Goal: Information Seeking & Learning: Learn about a topic

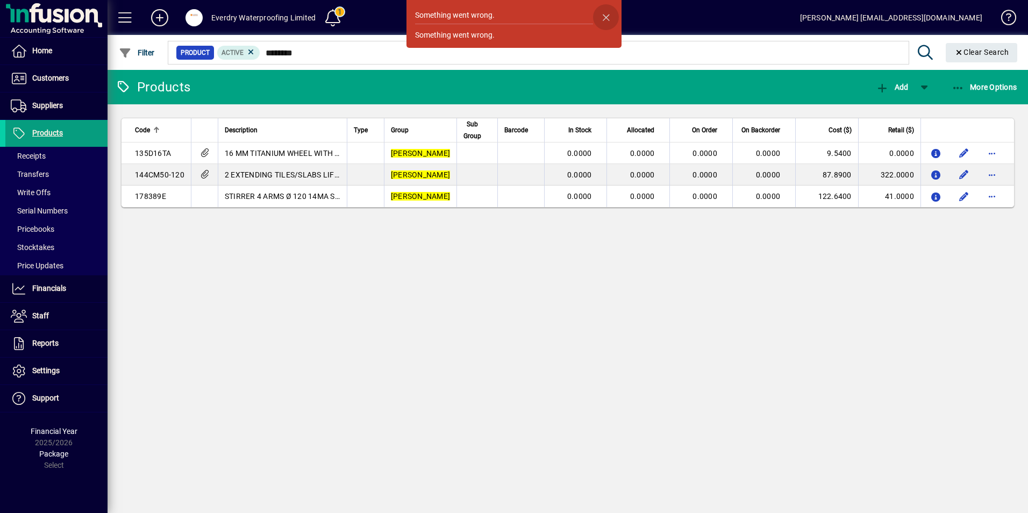
click at [610, 15] on span "button" at bounding box center [606, 17] width 26 height 26
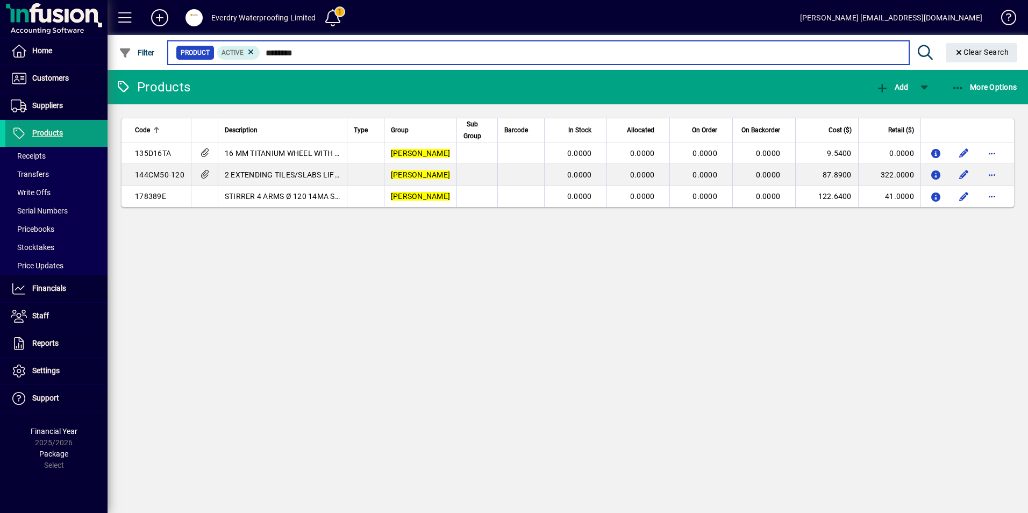
click at [333, 53] on input "********" at bounding box center [580, 52] width 640 height 15
type input "*"
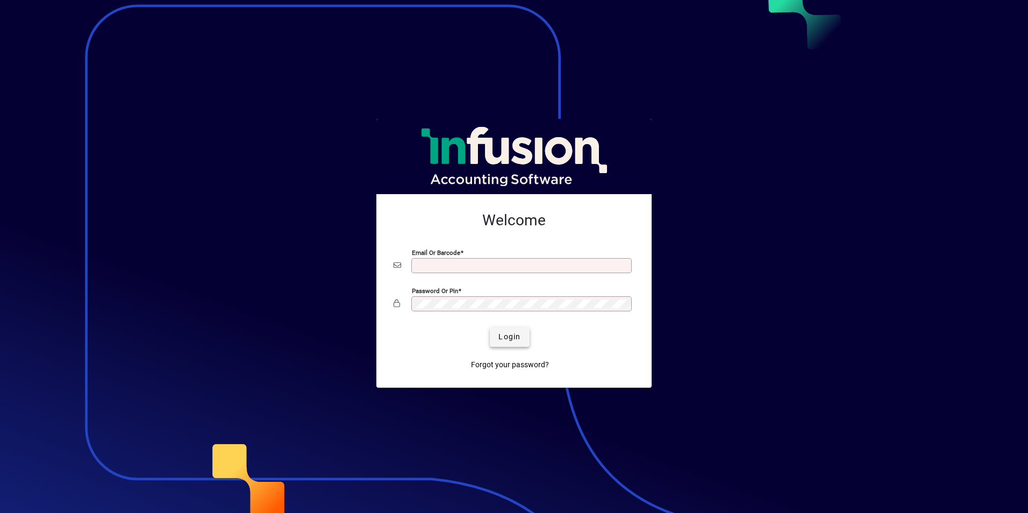
type input "**********"
click at [513, 340] on span "Login" at bounding box center [509, 336] width 22 height 11
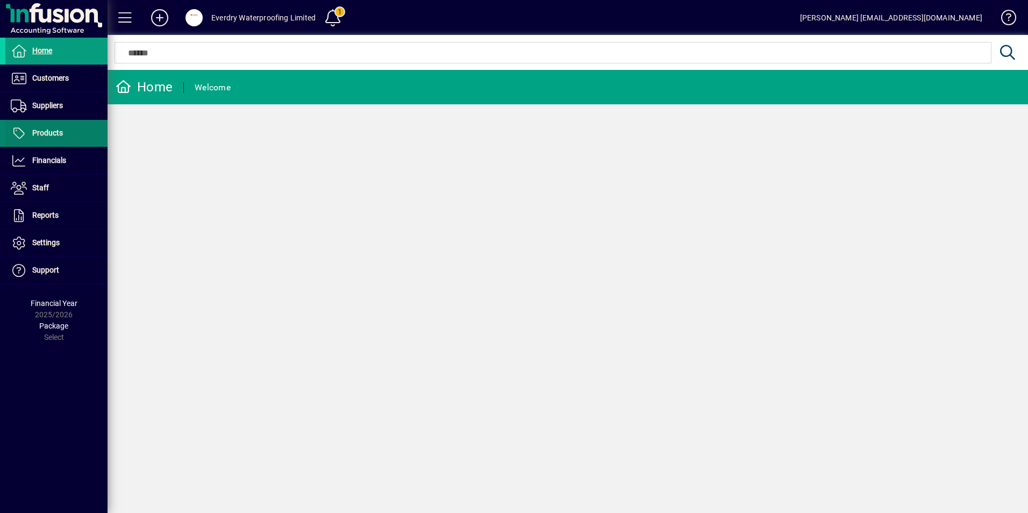
click at [58, 131] on span "Products" at bounding box center [47, 132] width 31 height 9
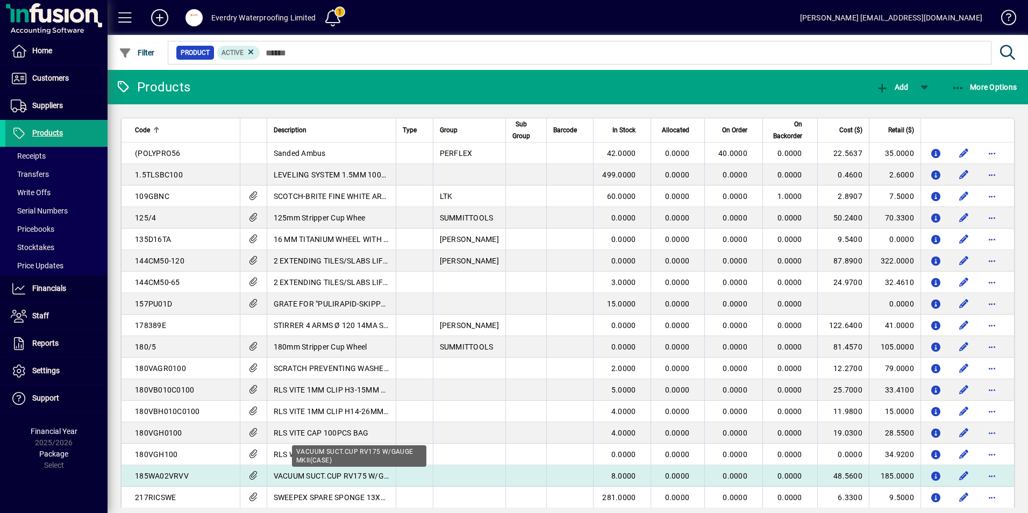
click at [281, 474] on span "VACUUM SUCT.CUP RV175 W/GAUGE MKII(CASE)" at bounding box center [360, 475] width 173 height 9
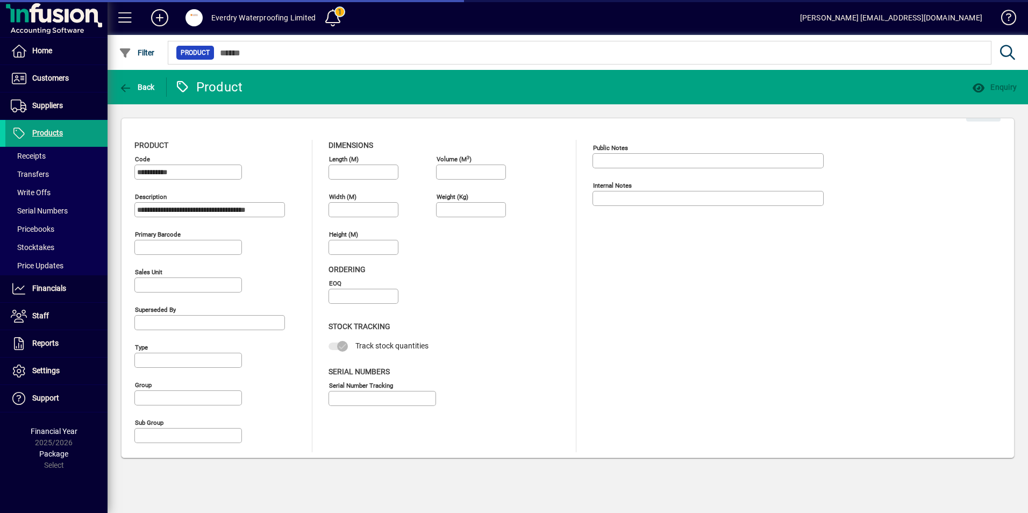
type input "****"
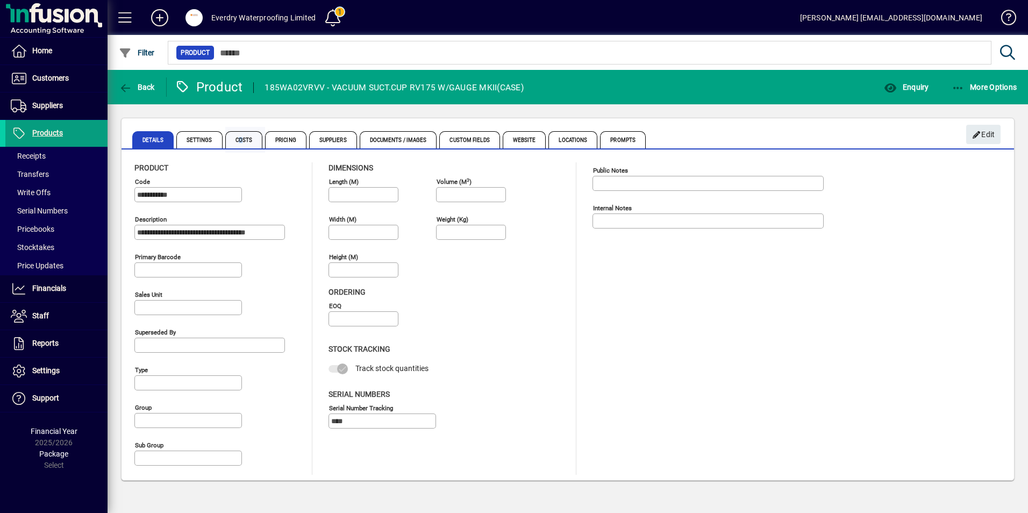
click at [240, 141] on span "Costs" at bounding box center [244, 139] width 38 height 17
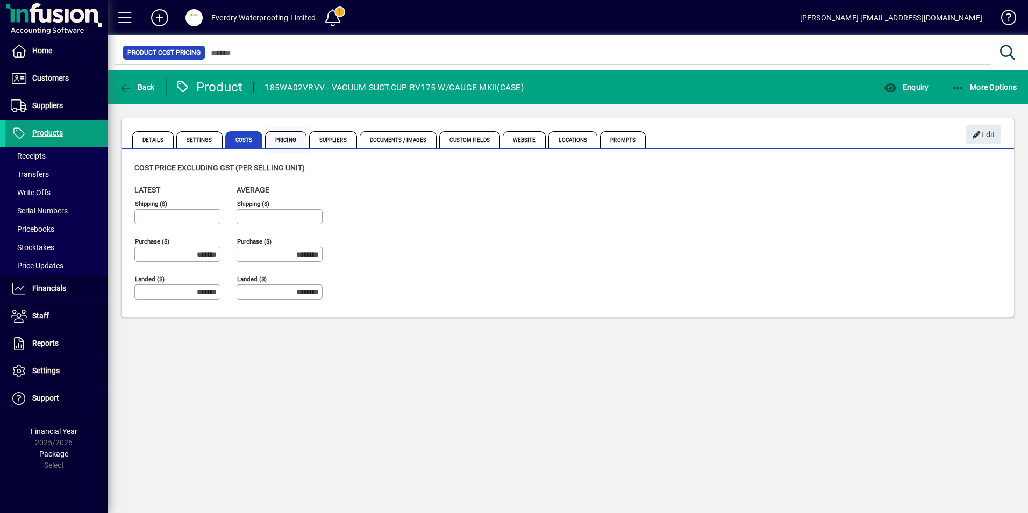
click at [286, 140] on span "Pricing" at bounding box center [285, 139] width 41 height 17
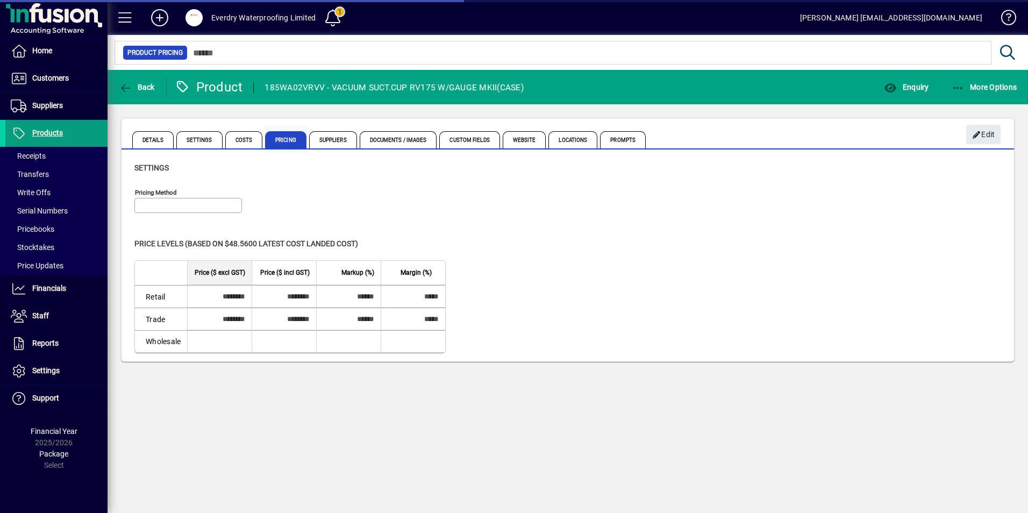
type input "**********"
click at [327, 137] on span "Suppliers" at bounding box center [333, 139] width 48 height 17
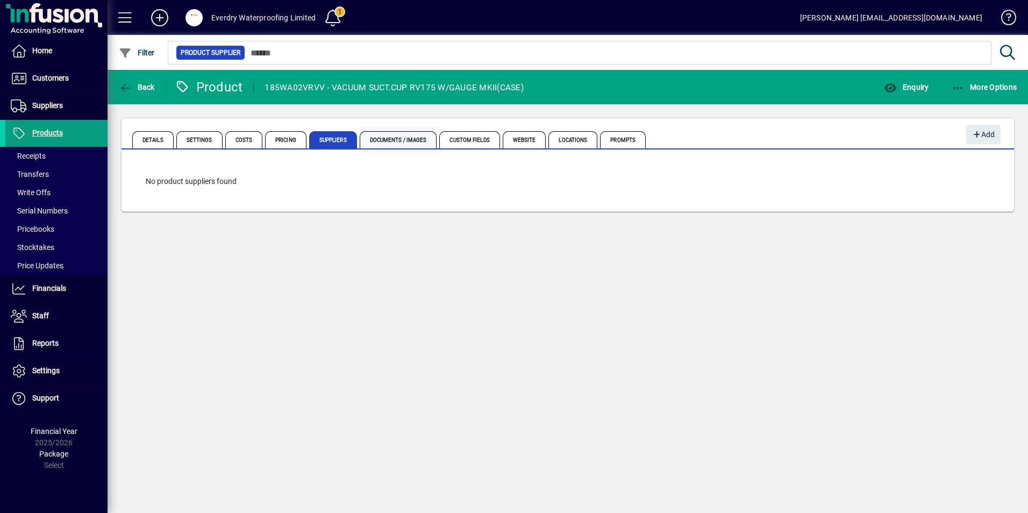
click at [394, 140] on span "Documents / Images" at bounding box center [398, 139] width 77 height 17
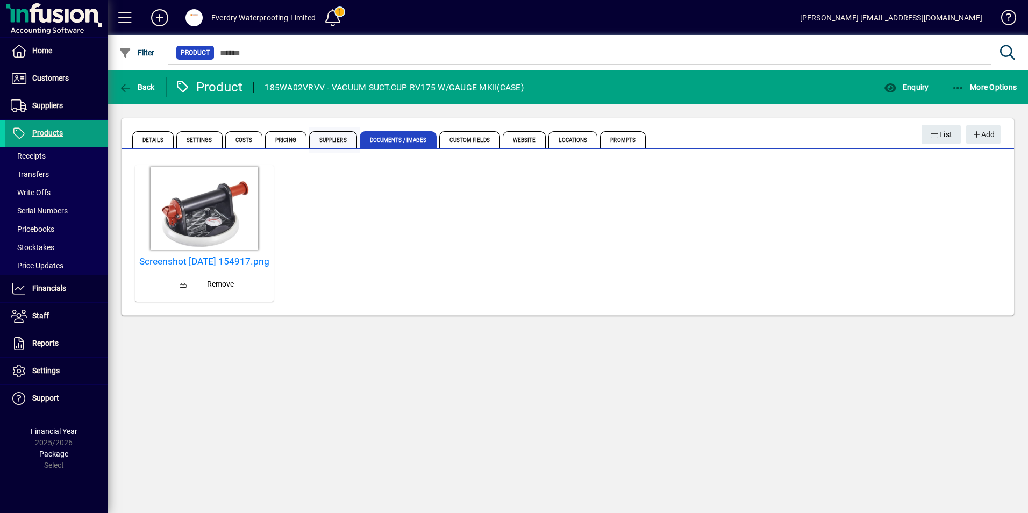
click at [330, 141] on span "Suppliers" at bounding box center [333, 139] width 48 height 17
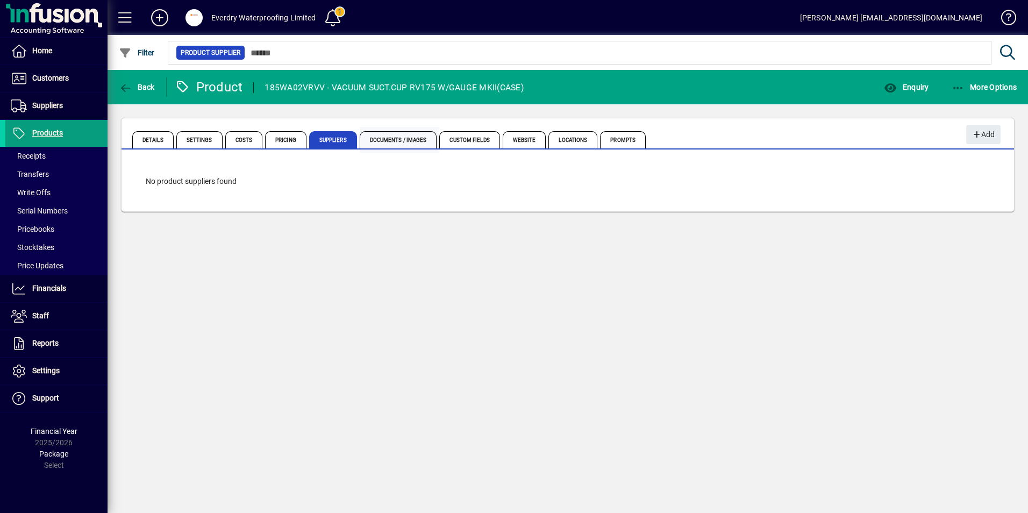
click at [381, 146] on span "Documents / Images" at bounding box center [398, 139] width 77 height 17
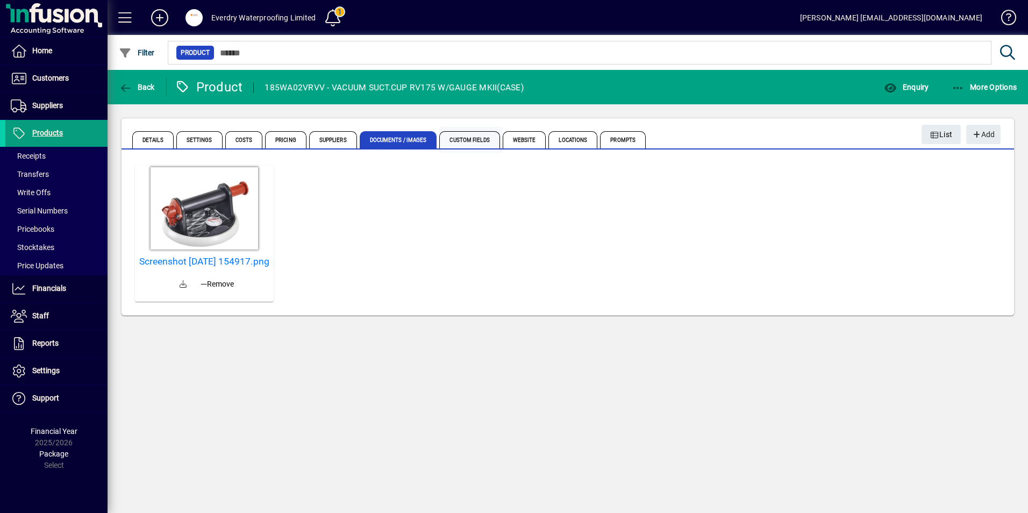
click at [471, 140] on span "Custom Fields" at bounding box center [469, 139] width 60 height 17
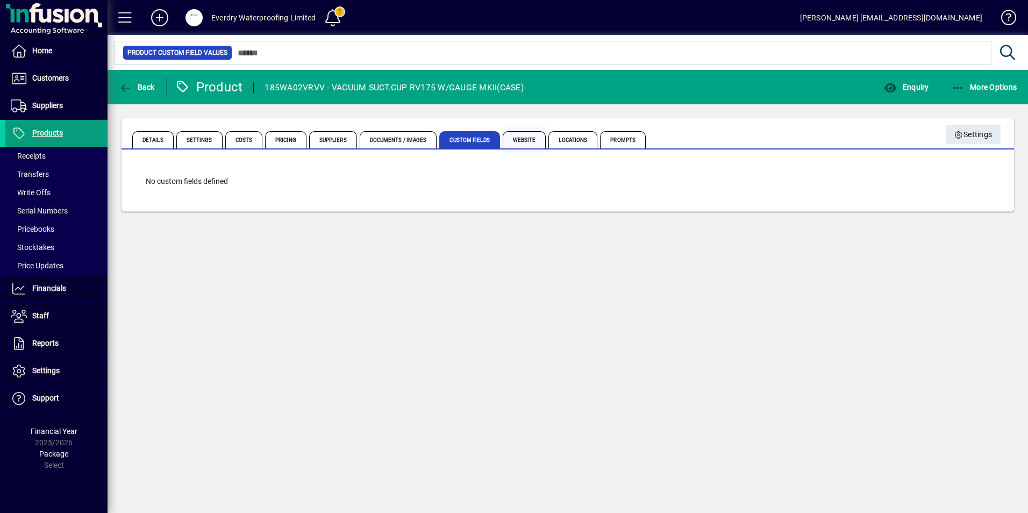
click at [521, 138] on span "Website" at bounding box center [525, 139] width 44 height 17
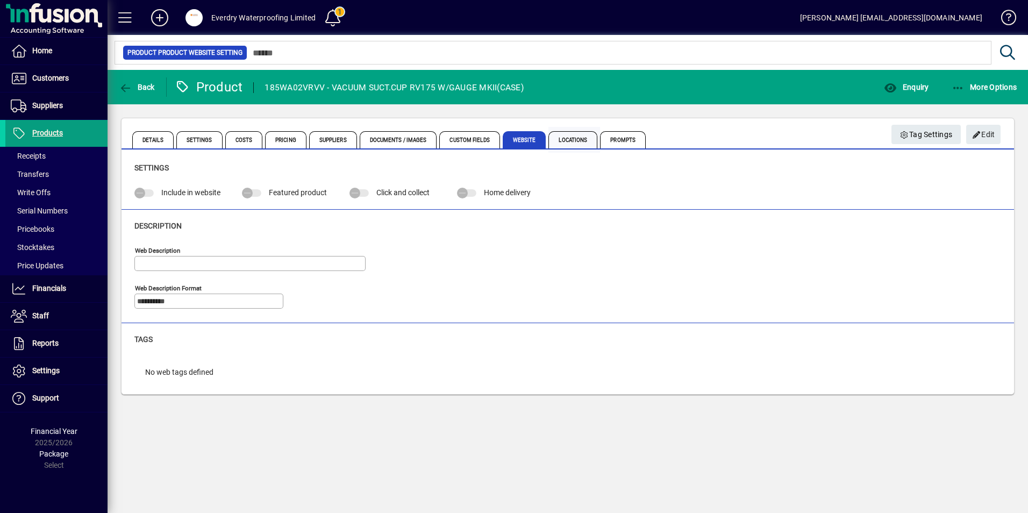
click at [576, 139] on span "Locations" at bounding box center [572, 139] width 49 height 17
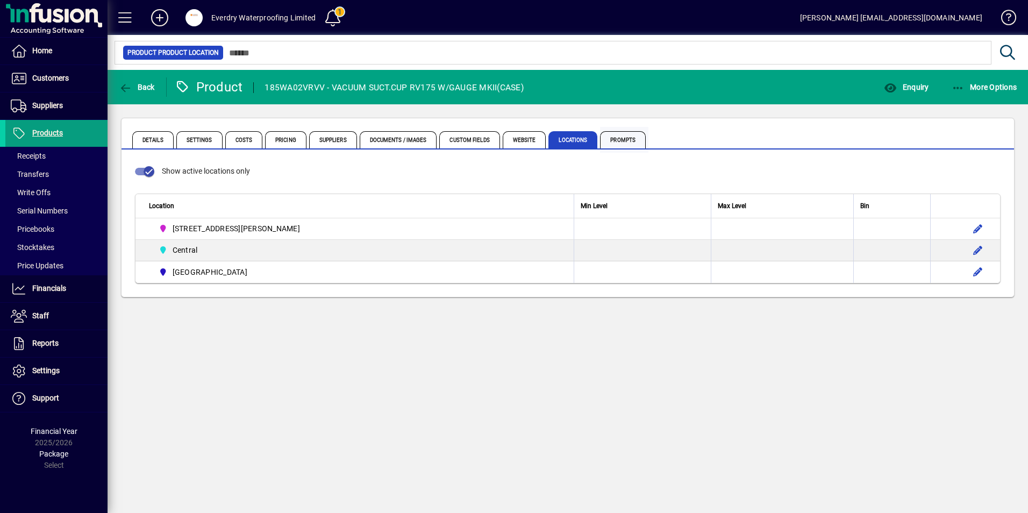
click at [618, 138] on span "Prompts" at bounding box center [623, 139] width 46 height 17
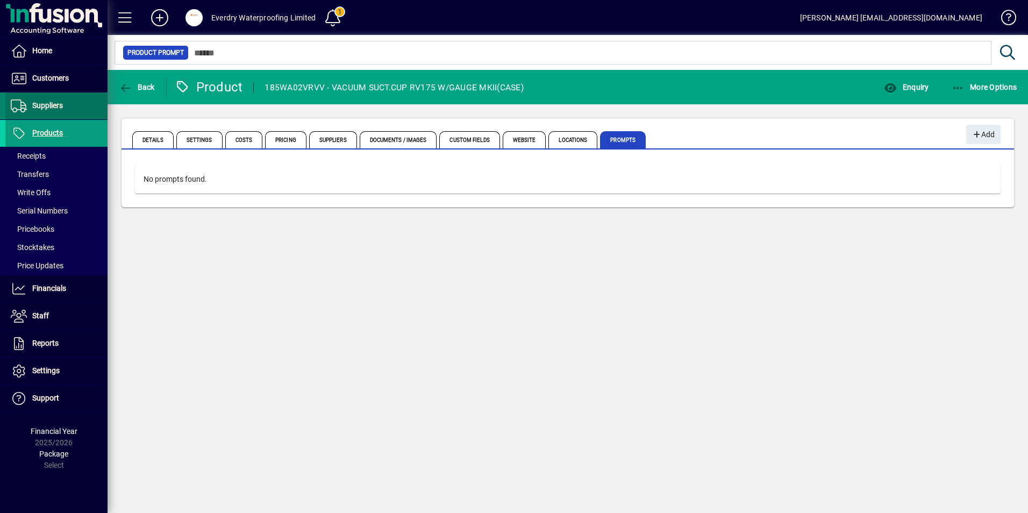
click at [45, 104] on span "Suppliers" at bounding box center [47, 105] width 31 height 9
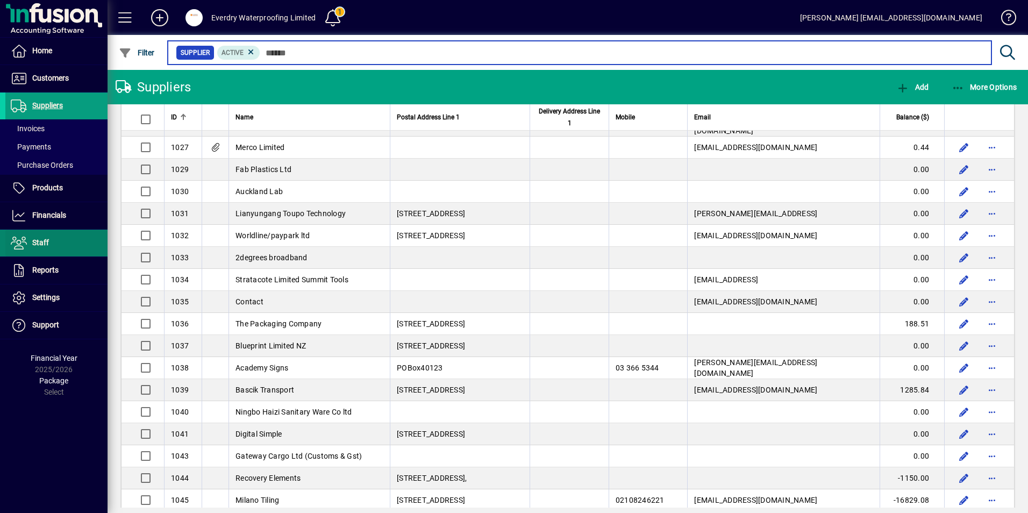
scroll to position [484, 0]
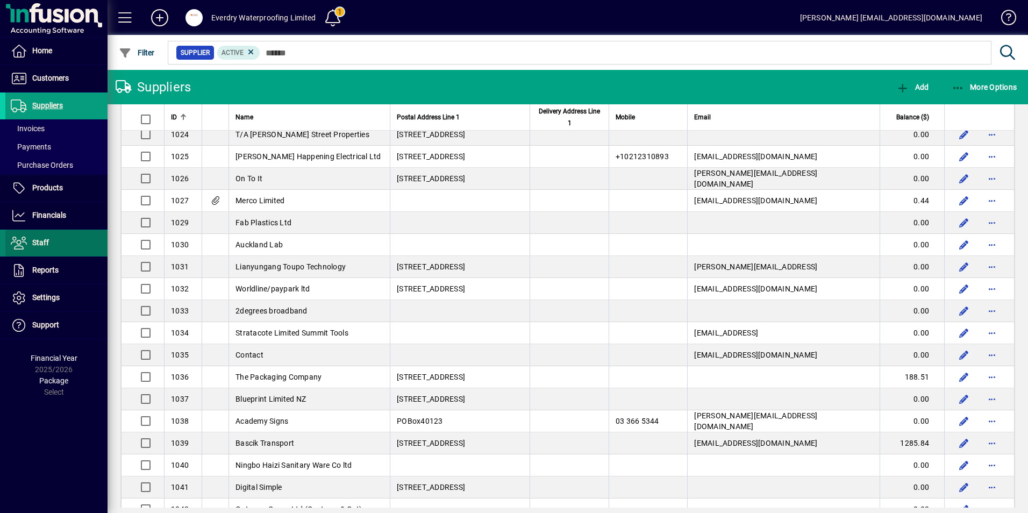
click at [46, 246] on span "Staff" at bounding box center [40, 242] width 17 height 9
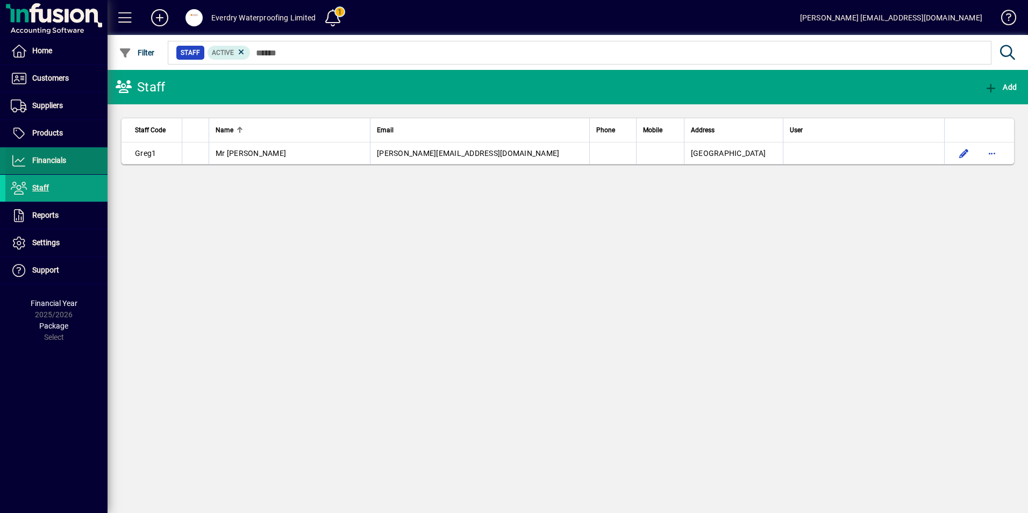
click at [57, 158] on span "Financials" at bounding box center [49, 160] width 34 height 9
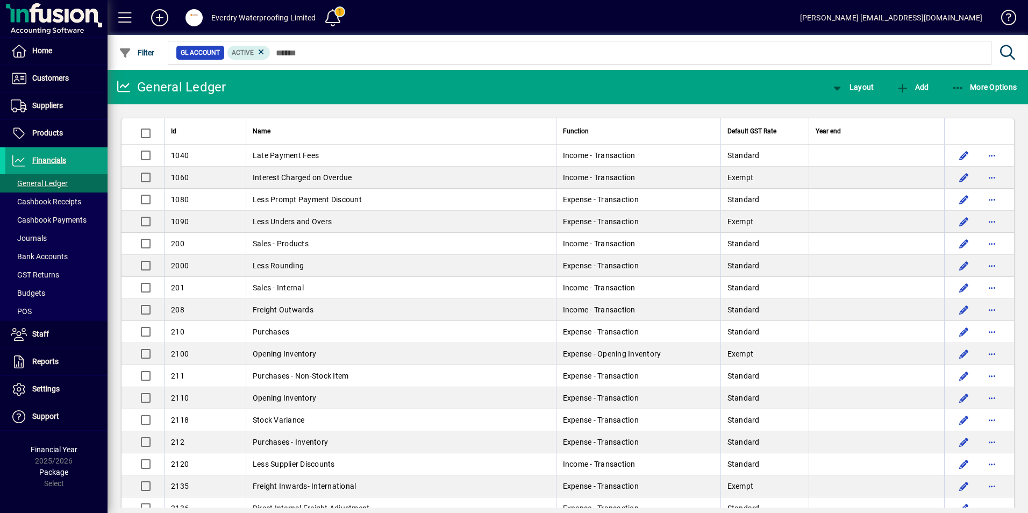
click at [561, 16] on mat-toolbar-row "Everdry Waterproofing Limited 1 [PERSON_NAME] [EMAIL_ADDRESS][DOMAIN_NAME]" at bounding box center [567, 17] width 920 height 35
click at [42, 107] on span "Suppliers" at bounding box center [47, 105] width 31 height 9
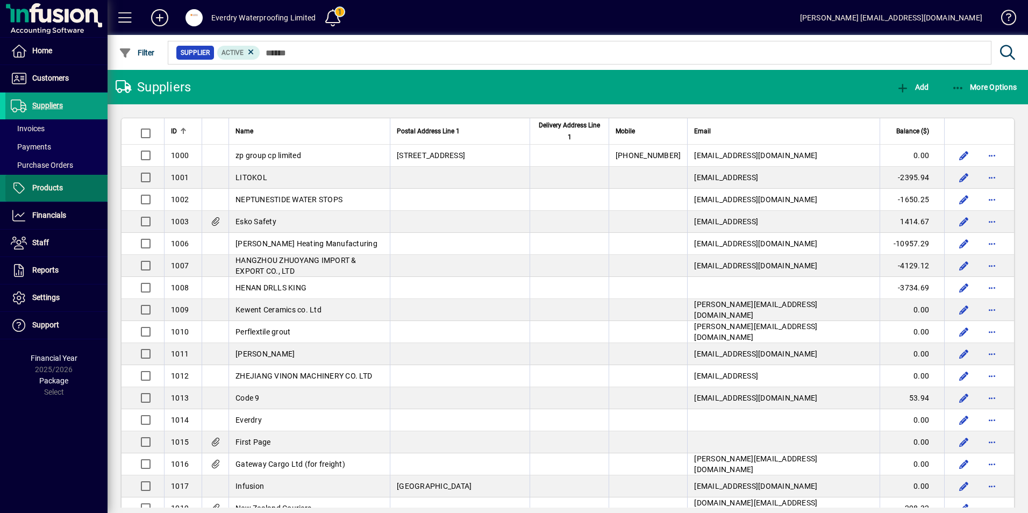
click at [52, 191] on span "Products" at bounding box center [47, 187] width 31 height 9
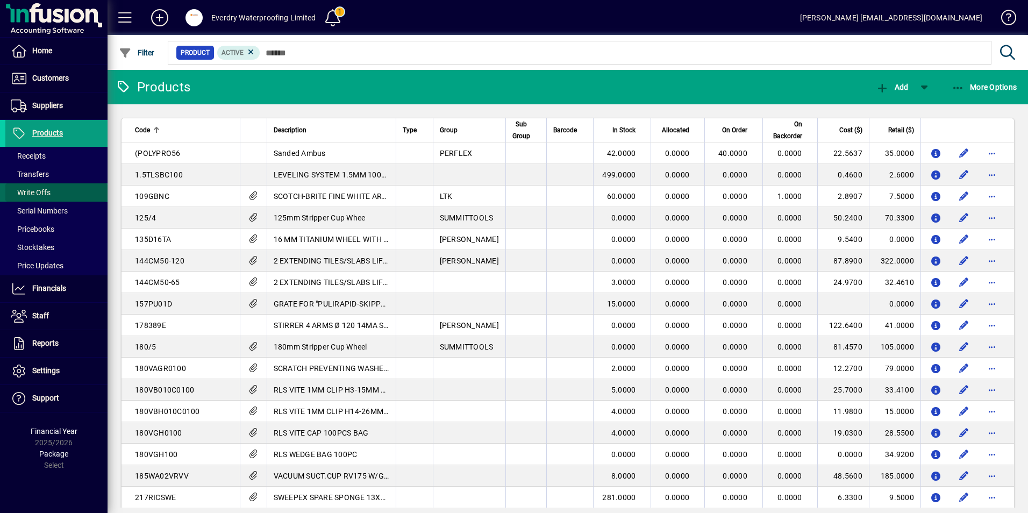
click at [33, 192] on span "Write Offs" at bounding box center [31, 192] width 40 height 9
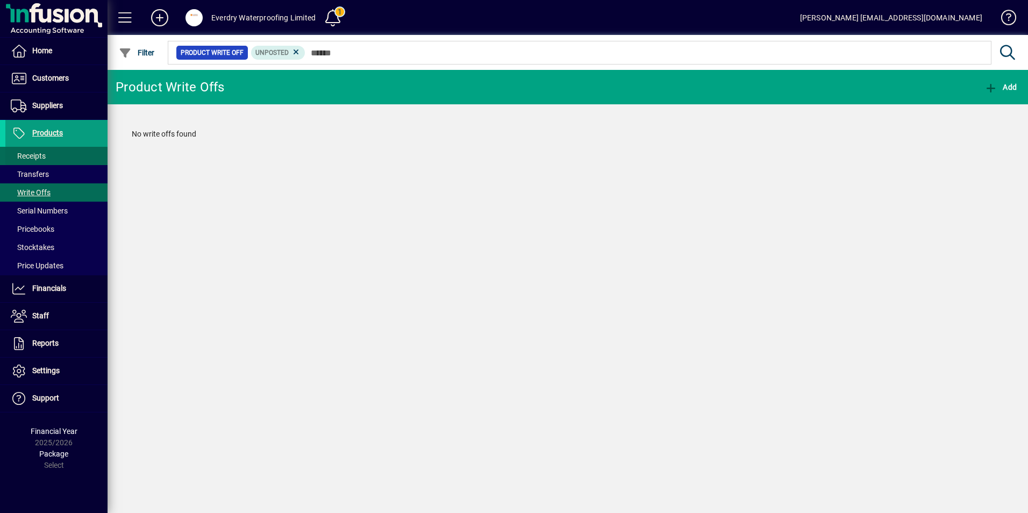
click at [28, 157] on span "Receipts" at bounding box center [28, 156] width 35 height 9
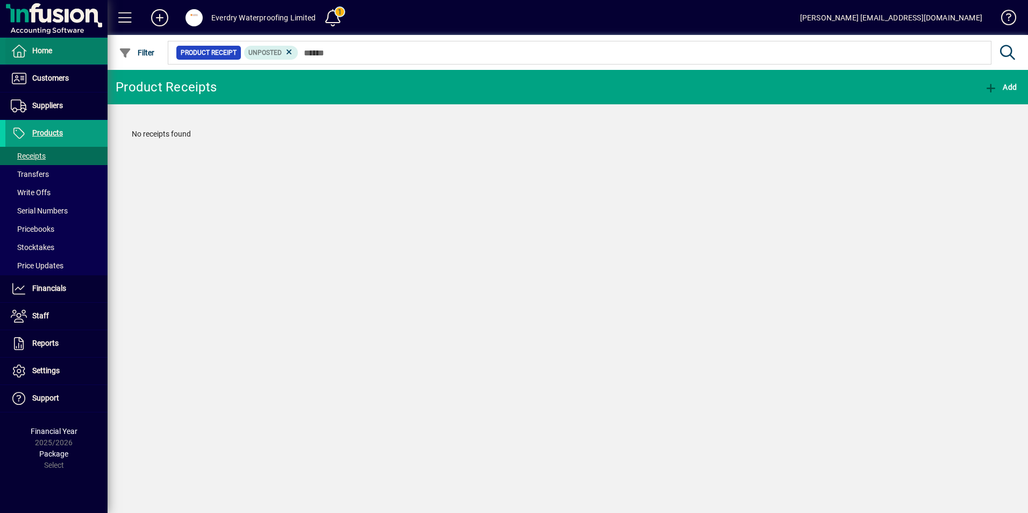
click at [46, 45] on span "Home" at bounding box center [28, 51] width 47 height 13
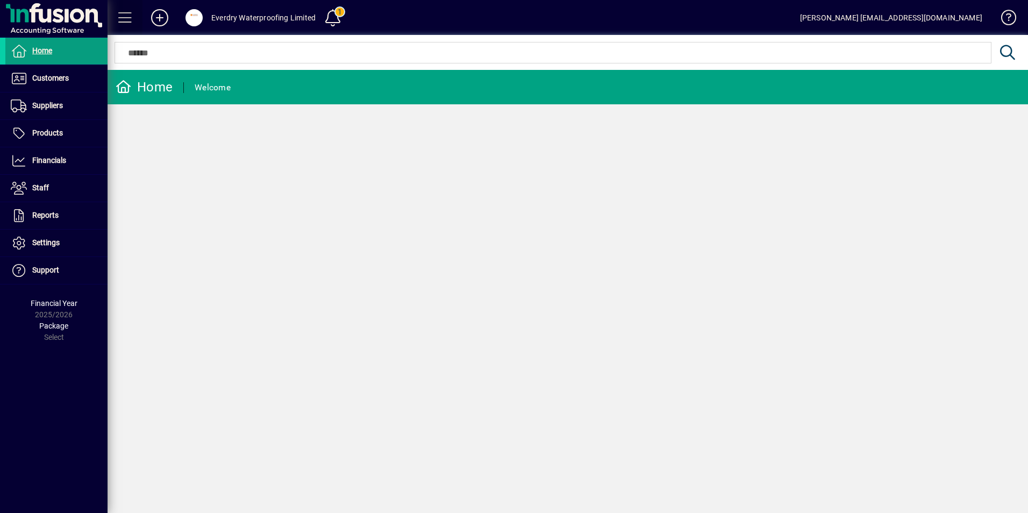
click at [126, 14] on span at bounding box center [125, 18] width 26 height 26
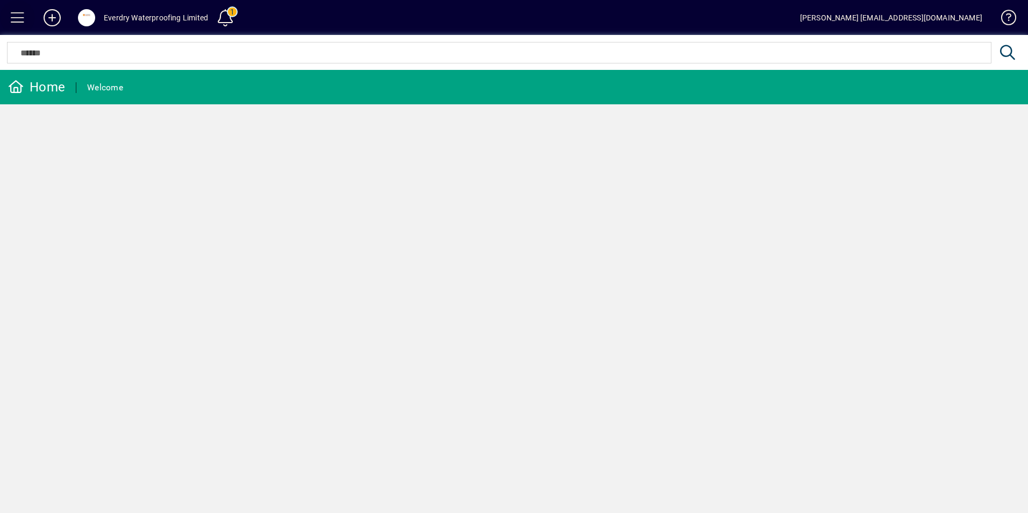
click at [12, 19] on span at bounding box center [18, 18] width 26 height 26
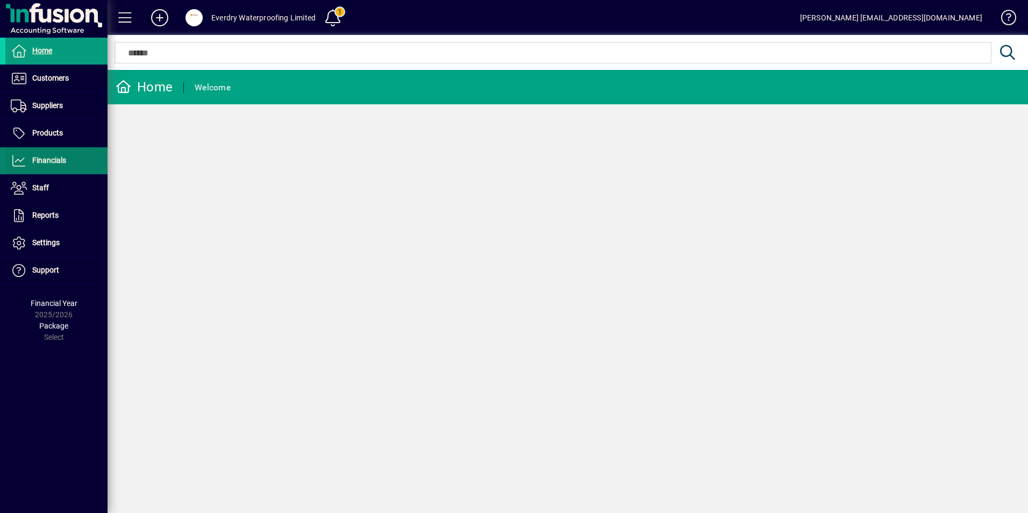
click at [53, 156] on span "Financials" at bounding box center [49, 160] width 34 height 9
